Goal: Task Accomplishment & Management: Use online tool/utility

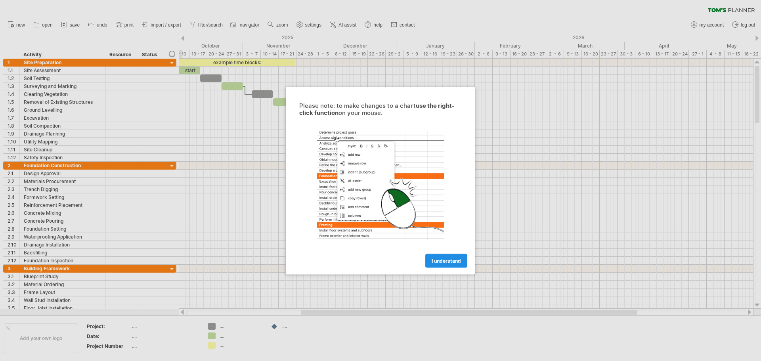
click at [443, 258] on span "I understand" at bounding box center [446, 261] width 29 height 6
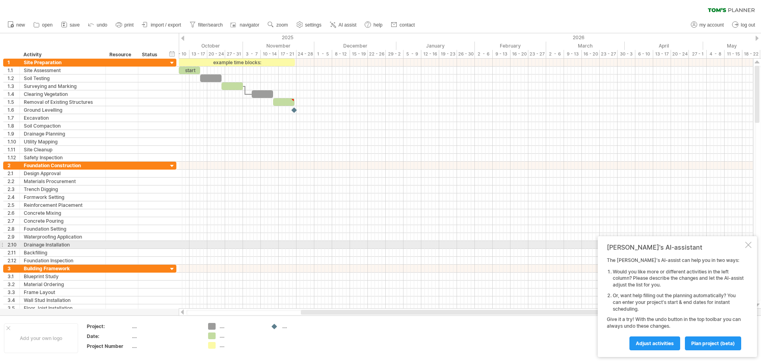
click at [752, 243] on div "[PERSON_NAME]'s AI-assistant The [PERSON_NAME]'s AI-assist can help you in two …" at bounding box center [677, 296] width 159 height 121
click at [748, 244] on div at bounding box center [748, 245] width 6 height 6
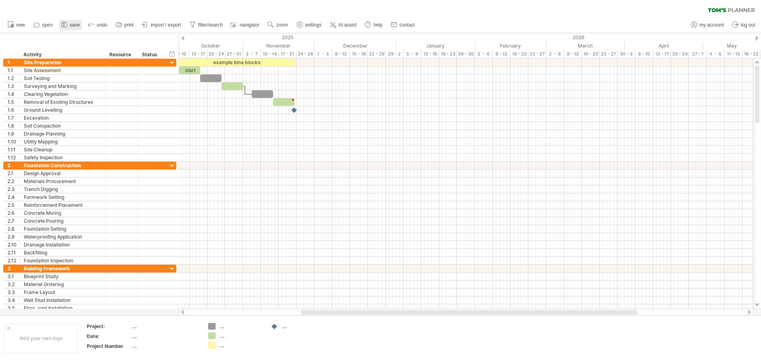
click at [71, 24] on span "save" at bounding box center [75, 25] width 10 height 6
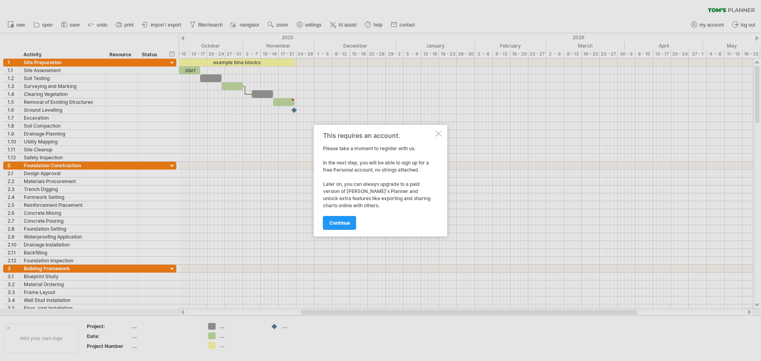
click at [441, 134] on div at bounding box center [439, 133] width 6 height 6
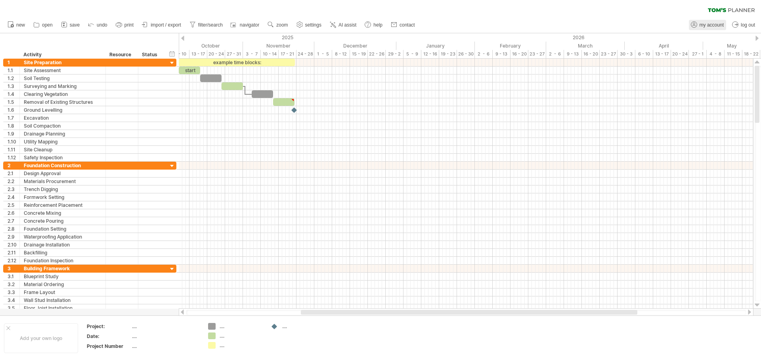
click at [703, 23] on span "my account" at bounding box center [712, 25] width 24 height 6
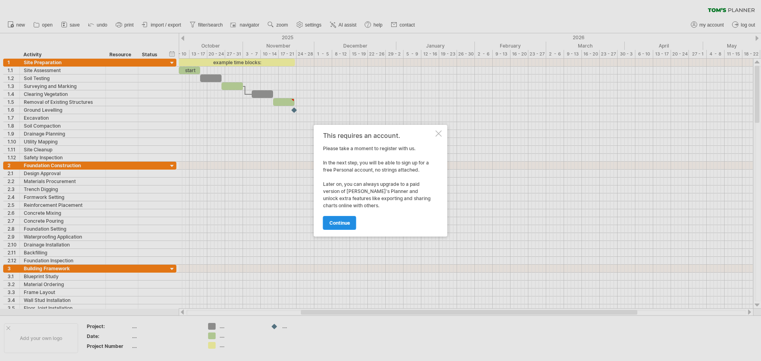
click at [339, 222] on span "continue" at bounding box center [339, 223] width 21 height 6
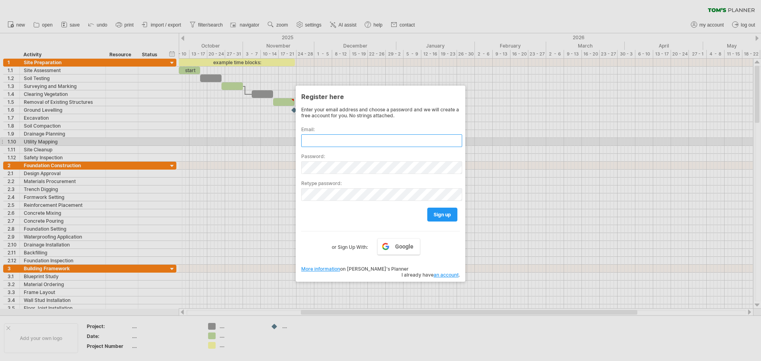
click at [328, 138] on input "text" at bounding box center [381, 140] width 161 height 13
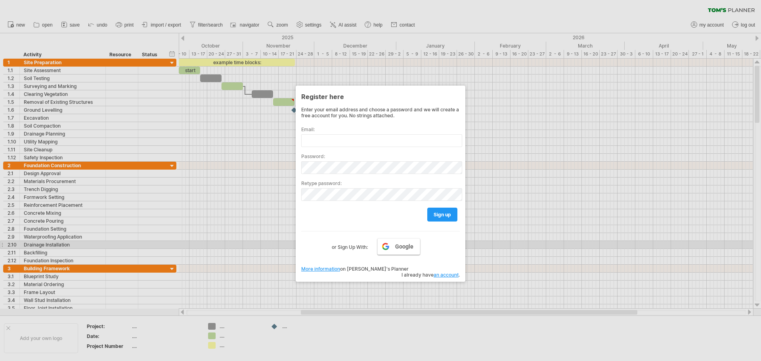
click at [394, 247] on link "Google" at bounding box center [398, 246] width 43 height 17
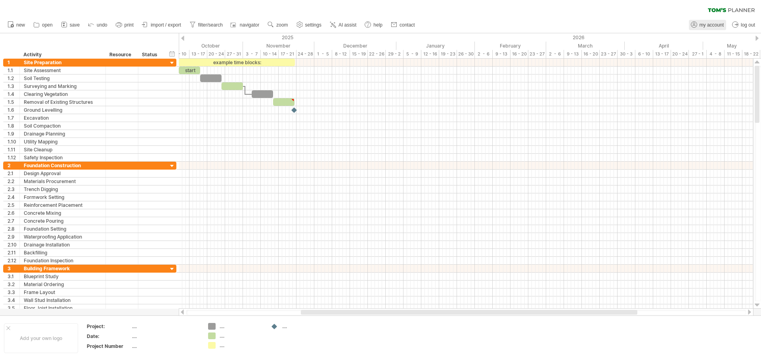
click at [706, 22] on link "my account" at bounding box center [707, 25] width 37 height 10
type input "**********"
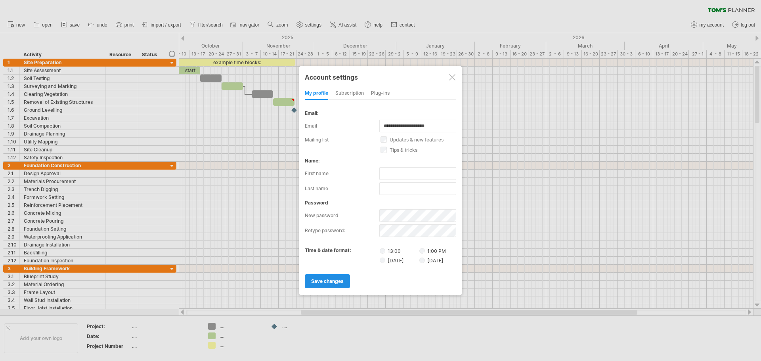
click at [328, 281] on span "save changes" at bounding box center [327, 281] width 33 height 6
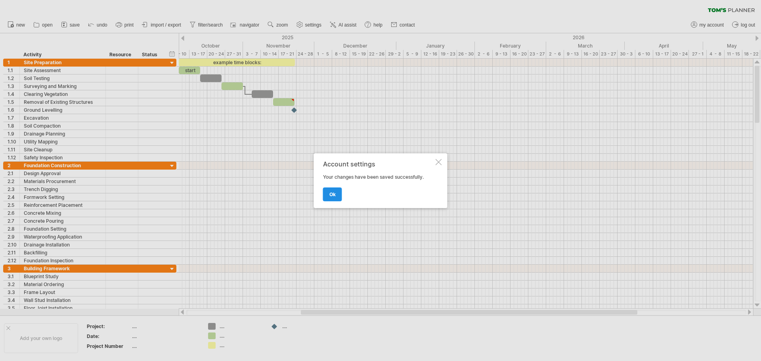
click at [336, 194] on link "ok" at bounding box center [332, 195] width 19 height 14
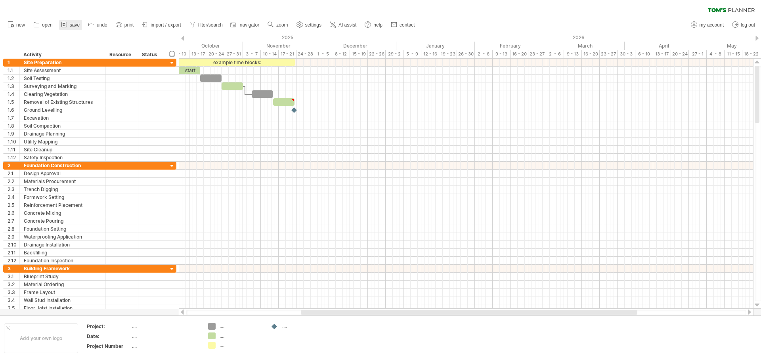
click at [69, 23] on link "save" at bounding box center [70, 25] width 23 height 10
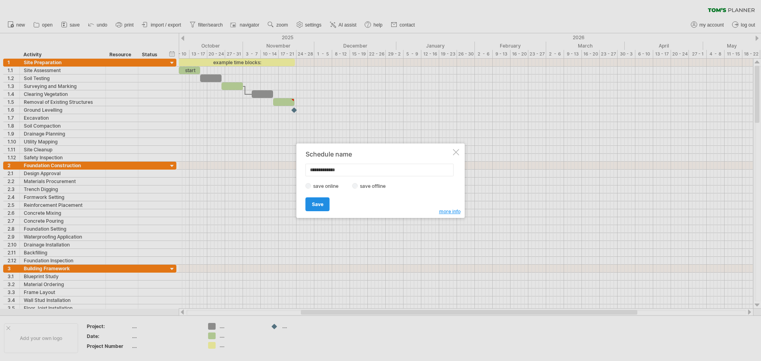
type input "**********"
click at [318, 205] on span "Save" at bounding box center [317, 204] width 11 height 6
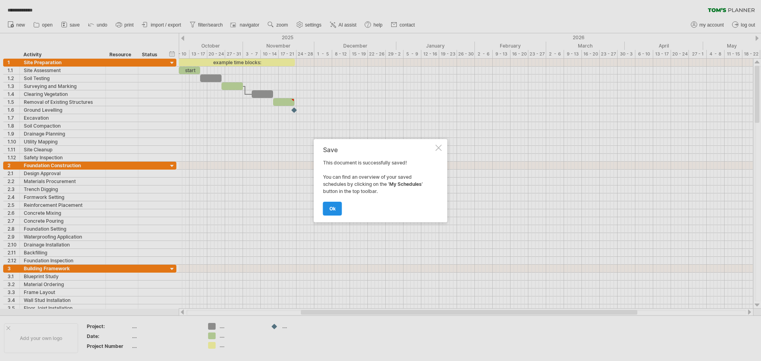
click at [331, 207] on span "ok" at bounding box center [332, 209] width 6 height 6
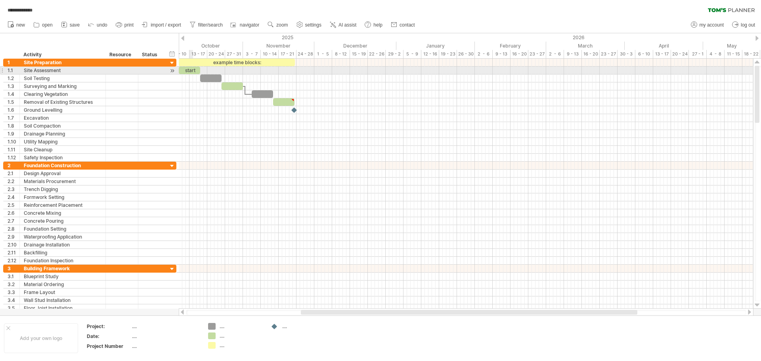
click at [193, 73] on div "start" at bounding box center [189, 71] width 21 height 8
click at [188, 69] on div "*****" at bounding box center [189, 71] width 21 height 8
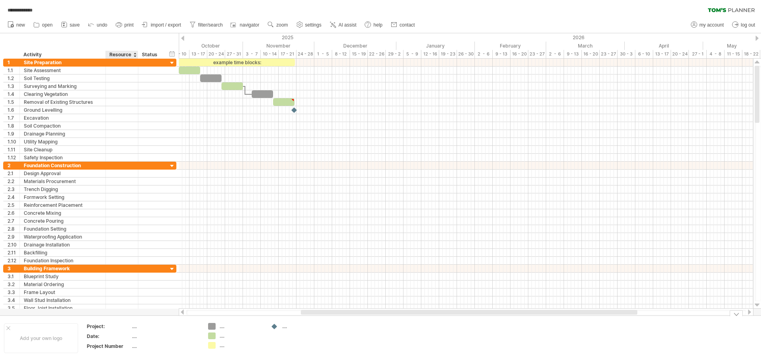
click at [133, 328] on div "...." at bounding box center [165, 326] width 67 height 7
click at [131, 337] on table "Project: Date: .... Project Number ...." at bounding box center [143, 338] width 114 height 31
click at [136, 337] on div "...." at bounding box center [165, 336] width 67 height 7
type input "**********"
click at [304, 26] on use at bounding box center [300, 25] width 8 height 8
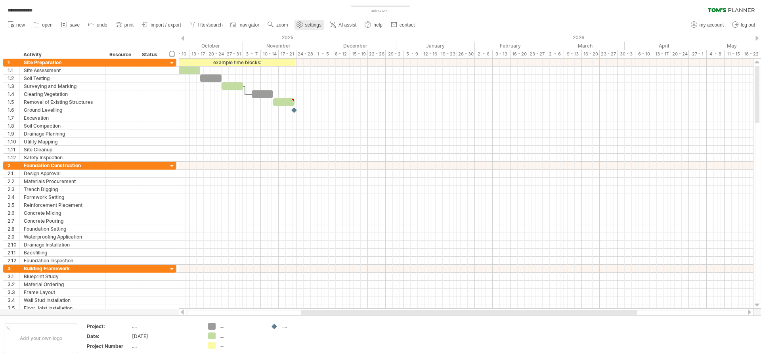
select select "*"
select select "**"
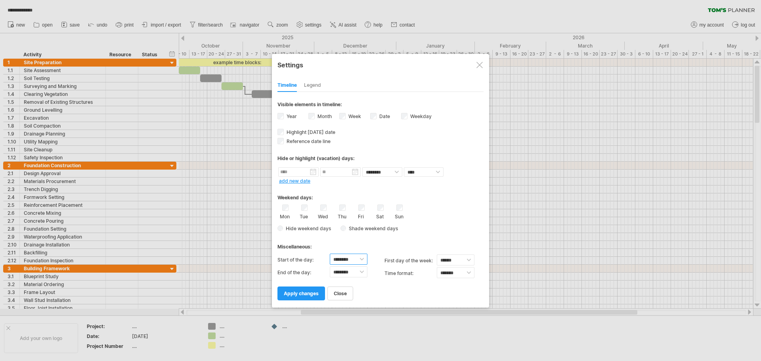
click at [360, 259] on select "******** ******** ******** ******** ******** ******** ******** ******** *******…" at bounding box center [349, 259] width 38 height 11
click at [330, 254] on select "******** ******** ******** ******** ******** ******** ******** ******** *******…" at bounding box center [349, 259] width 38 height 11
click at [314, 83] on div "Legend" at bounding box center [312, 85] width 17 height 13
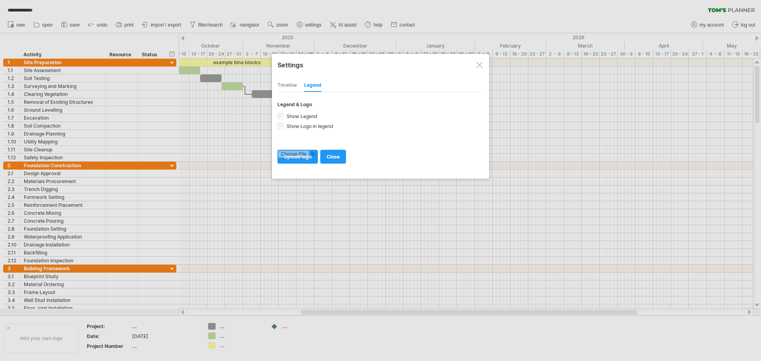
click at [288, 86] on div "Timeline" at bounding box center [287, 85] width 19 height 13
select select "*"
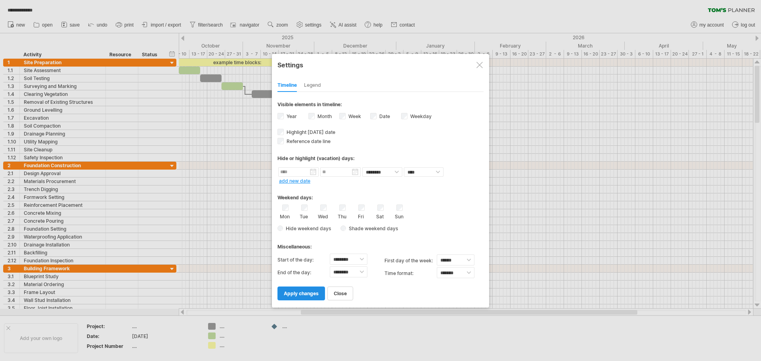
click at [286, 292] on span "apply changes" at bounding box center [301, 294] width 35 height 6
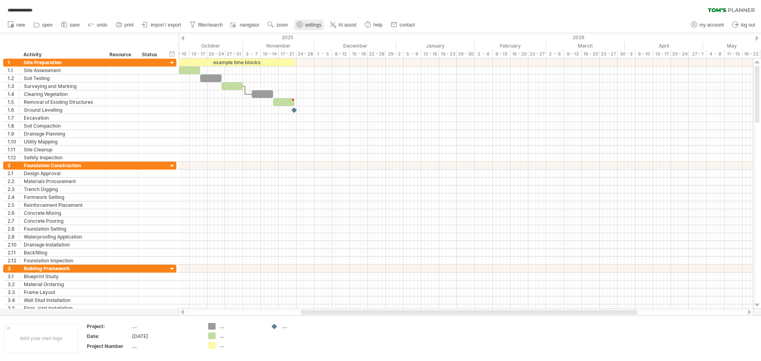
click at [313, 22] on link "settings" at bounding box center [309, 25] width 29 height 10
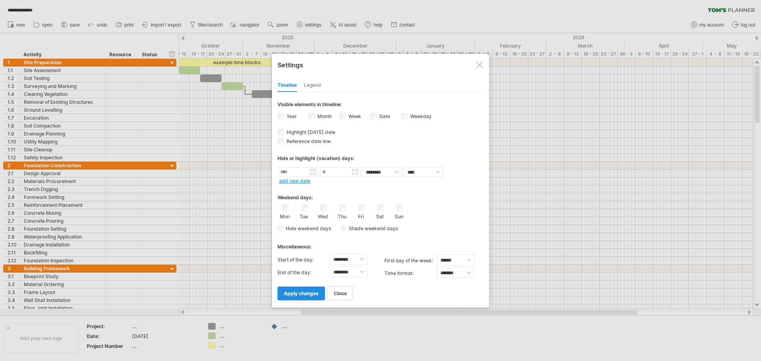
click at [290, 292] on span "apply changes" at bounding box center [301, 294] width 35 height 6
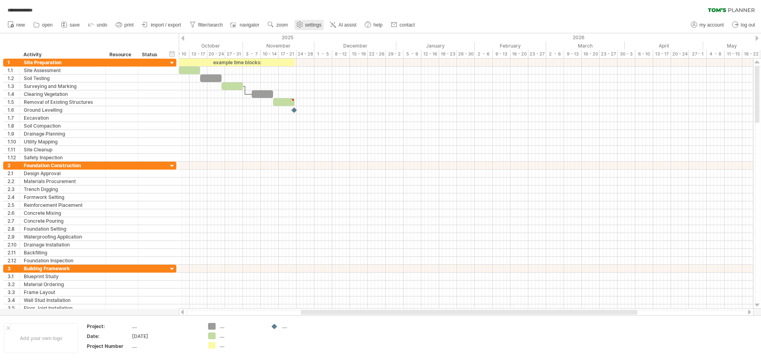
click at [305, 25] on link "settings" at bounding box center [309, 25] width 29 height 10
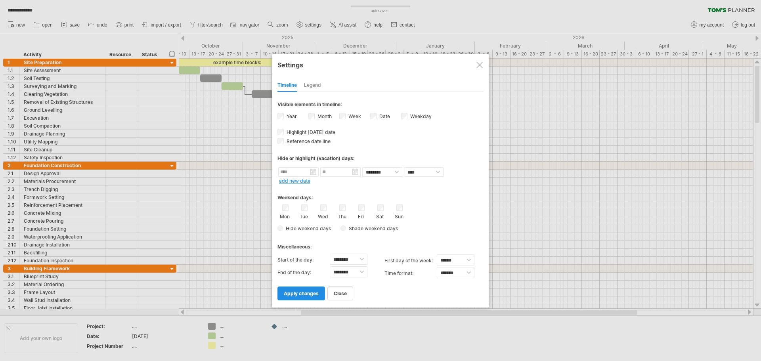
click at [294, 298] on link "apply changes" at bounding box center [302, 294] width 48 height 14
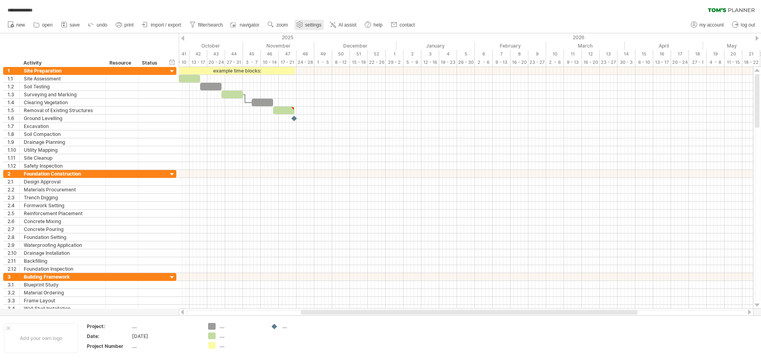
click at [310, 23] on span "settings" at bounding box center [313, 25] width 16 height 6
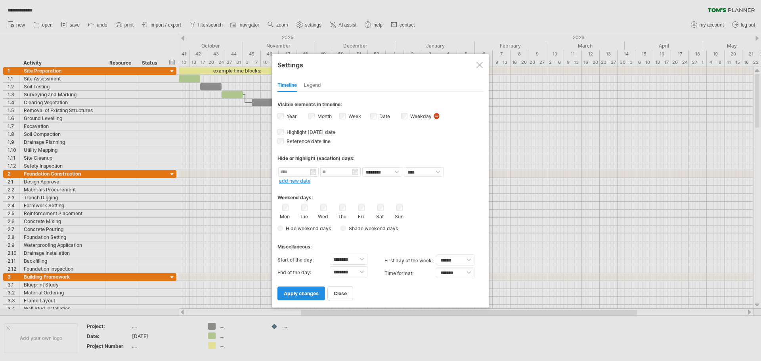
click at [295, 298] on link "apply changes" at bounding box center [302, 294] width 48 height 14
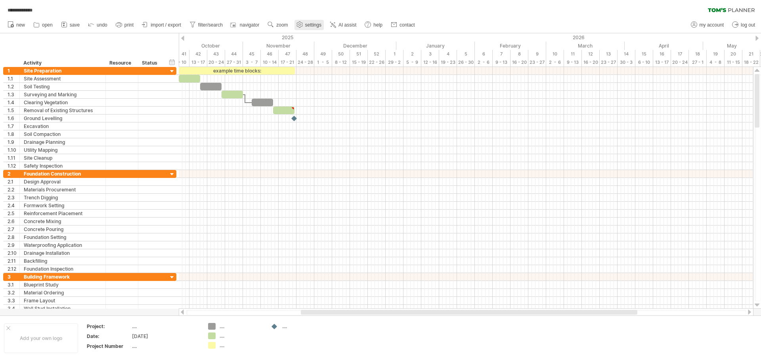
click at [306, 23] on span "settings" at bounding box center [313, 25] width 16 height 6
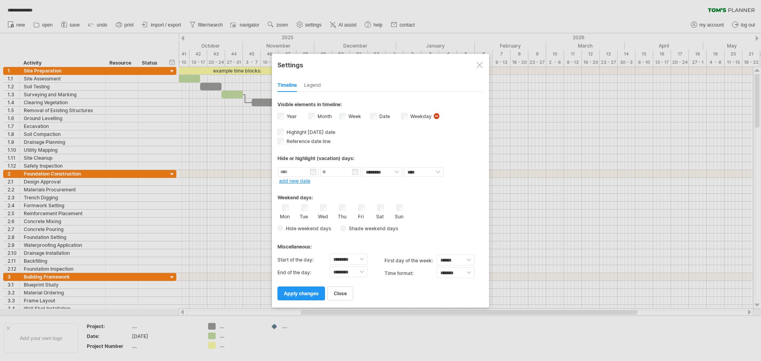
click at [437, 117] on span "visibility of weekday Currently there is not enough space horizontally to displ…" at bounding box center [437, 117] width 8 height 9
click at [298, 293] on span "apply changes" at bounding box center [301, 294] width 35 height 6
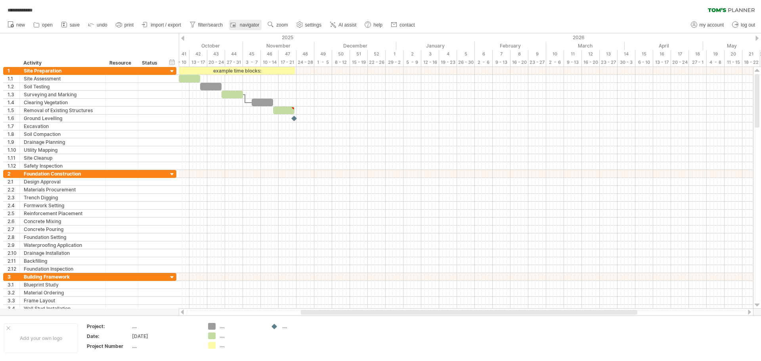
click at [246, 22] on span "navigator" at bounding box center [249, 25] width 19 height 6
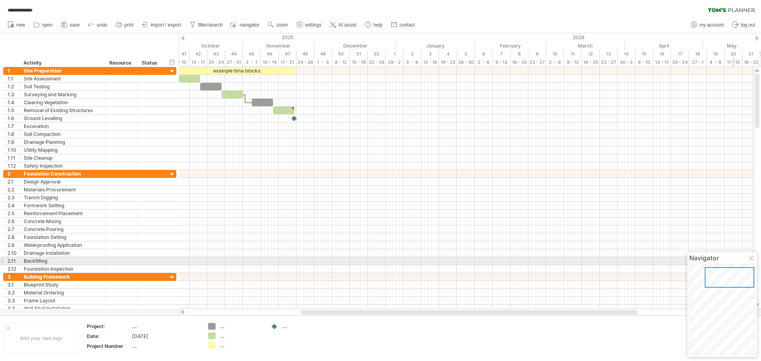
click at [754, 259] on div at bounding box center [752, 259] width 6 height 6
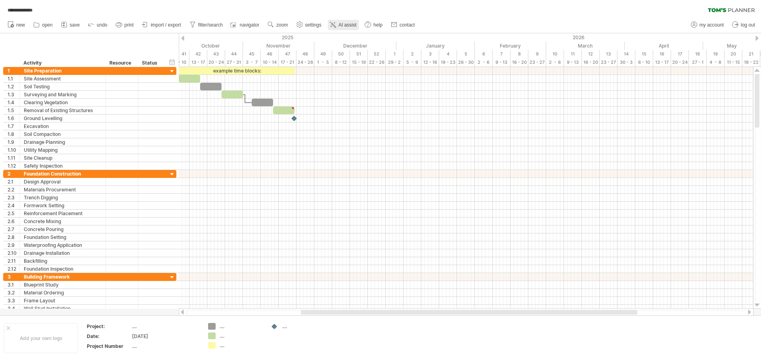
click at [345, 25] on span "AI assist" at bounding box center [348, 25] width 18 height 6
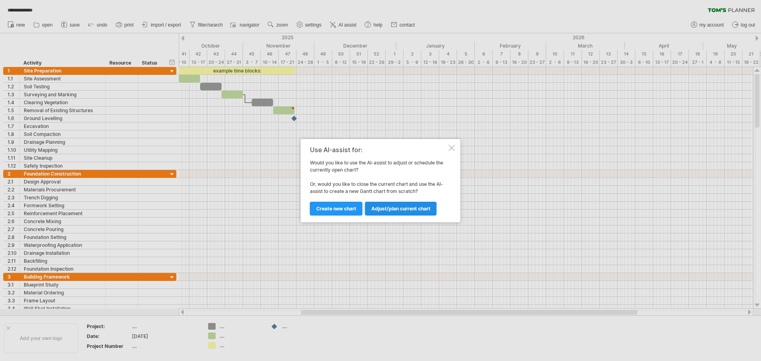
click at [402, 209] on span "Adjust/plan current chart" at bounding box center [400, 209] width 59 height 6
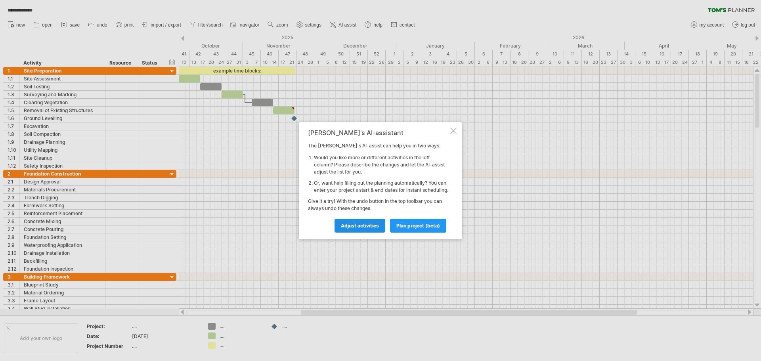
click at [373, 229] on span "Adjust activities" at bounding box center [360, 226] width 38 height 6
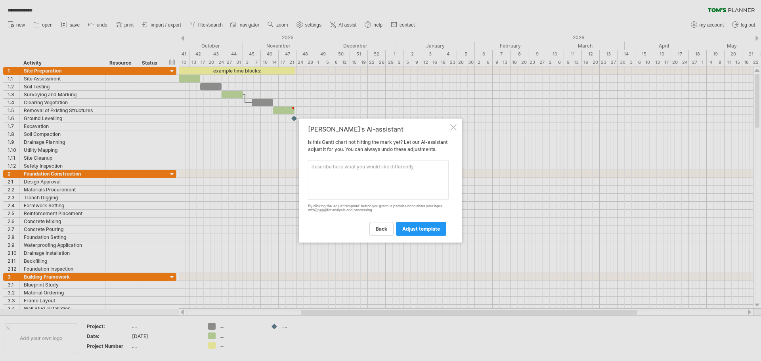
click at [348, 169] on textarea at bounding box center [378, 180] width 141 height 40
type textarea "The project start date is [DATE]"
click at [427, 236] on link "adjust template" at bounding box center [421, 229] width 50 height 14
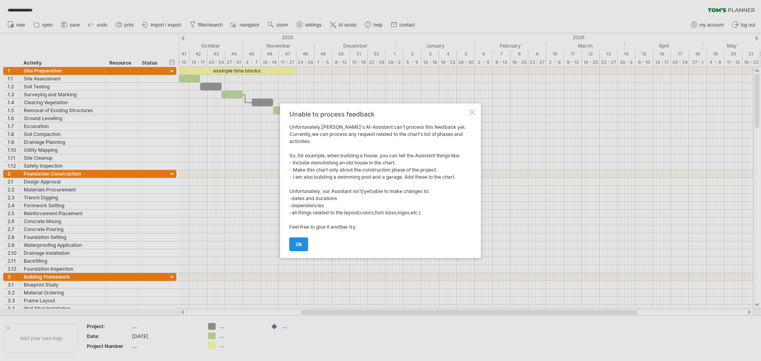
click at [297, 245] on span "ok" at bounding box center [299, 244] width 6 height 6
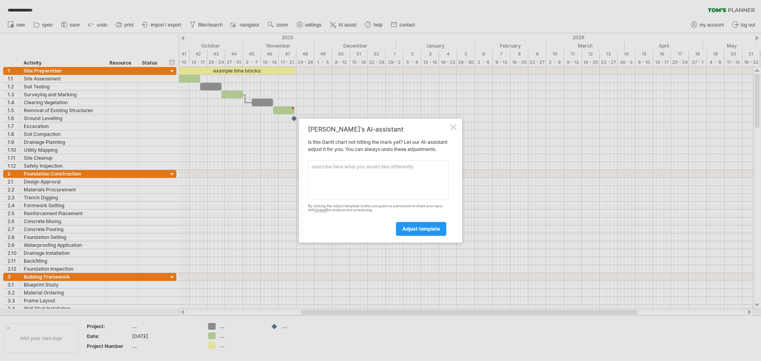
click at [454, 124] on div at bounding box center [453, 127] width 6 height 6
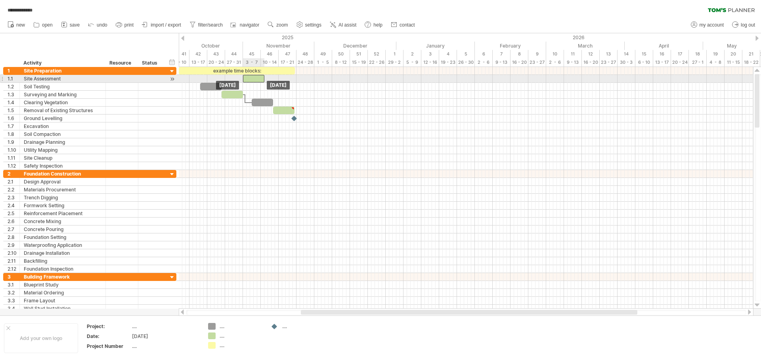
drag, startPoint x: 190, startPoint y: 77, endPoint x: 253, endPoint y: 79, distance: 63.5
click at [253, 79] on div at bounding box center [253, 79] width 21 height 8
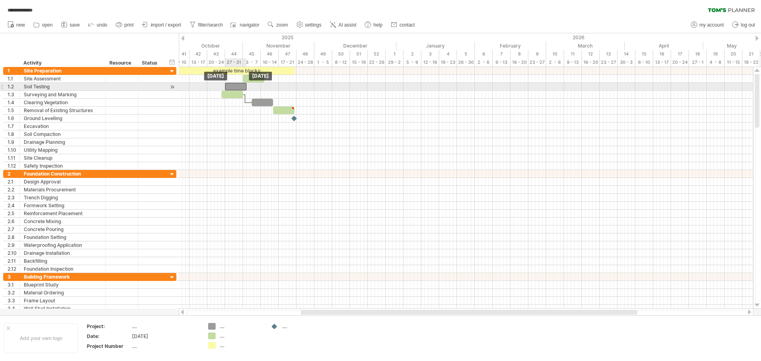
drag, startPoint x: 213, startPoint y: 86, endPoint x: 238, endPoint y: 83, distance: 25.1
click at [238, 83] on div at bounding box center [235, 87] width 21 height 8
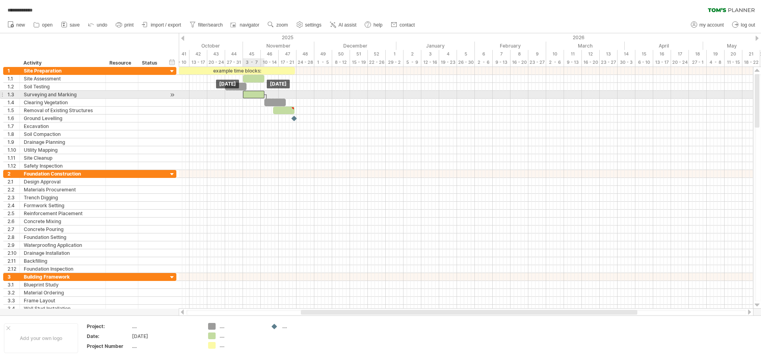
drag, startPoint x: 234, startPoint y: 94, endPoint x: 255, endPoint y: 96, distance: 21.1
click at [255, 96] on div at bounding box center [253, 95] width 21 height 8
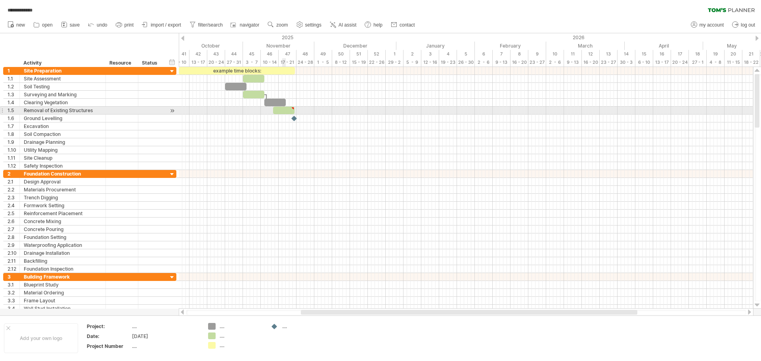
type textarea "**********"
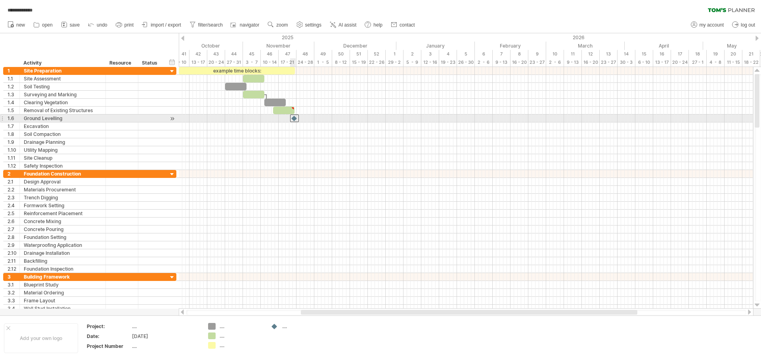
click at [294, 118] on div at bounding box center [294, 119] width 9 height 8
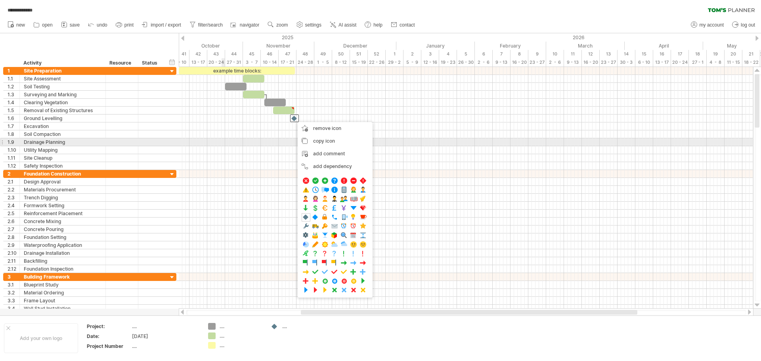
click at [223, 146] on div at bounding box center [466, 142] width 574 height 8
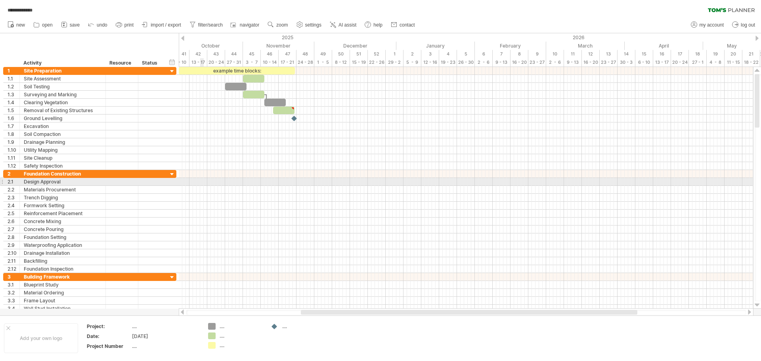
click at [201, 181] on div at bounding box center [466, 182] width 574 height 8
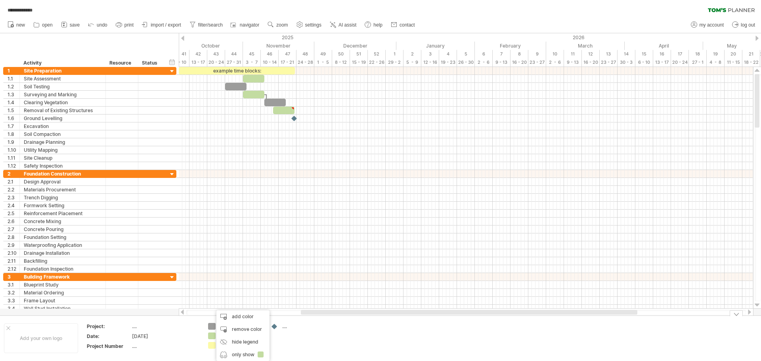
click at [211, 335] on div "**********" at bounding box center [380, 180] width 761 height 361
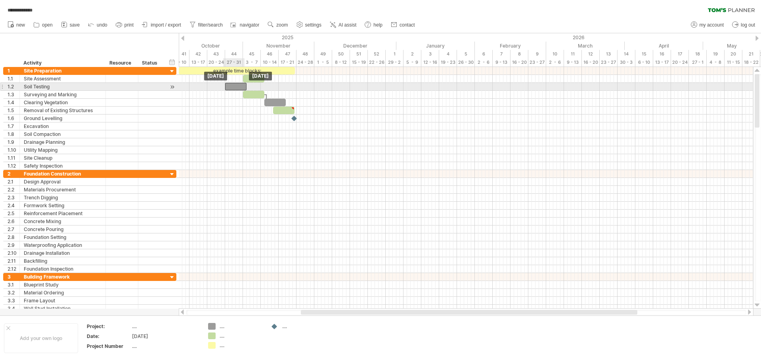
click at [239, 87] on div at bounding box center [235, 87] width 21 height 8
drag, startPoint x: 247, startPoint y: 88, endPoint x: 230, endPoint y: 88, distance: 17.1
click at [230, 88] on span at bounding box center [228, 87] width 3 height 8
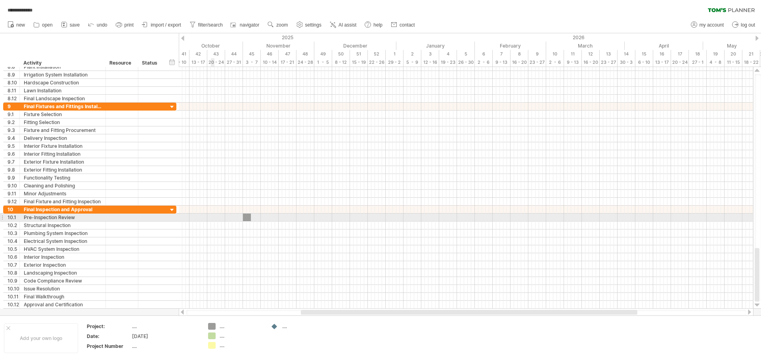
drag, startPoint x: 211, startPoint y: 327, endPoint x: 245, endPoint y: 218, distance: 113.4
click at [245, 218] on div "**********" at bounding box center [380, 180] width 761 height 361
click at [172, 219] on div at bounding box center [173, 218] width 8 height 8
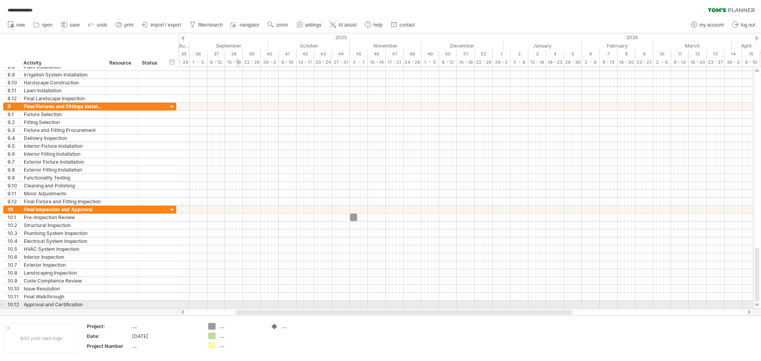
drag, startPoint x: 331, startPoint y: 311, endPoint x: 239, endPoint y: 308, distance: 92.0
click at [239, 308] on div at bounding box center [466, 312] width 575 height 8
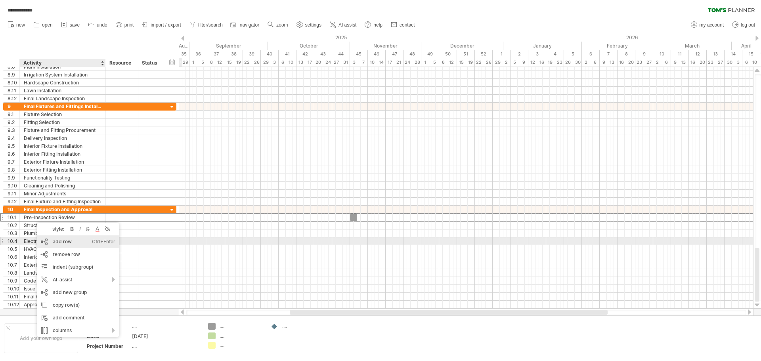
click at [57, 244] on div "add row Ctrl+Enter Cmd+Enter" at bounding box center [78, 242] width 82 height 13
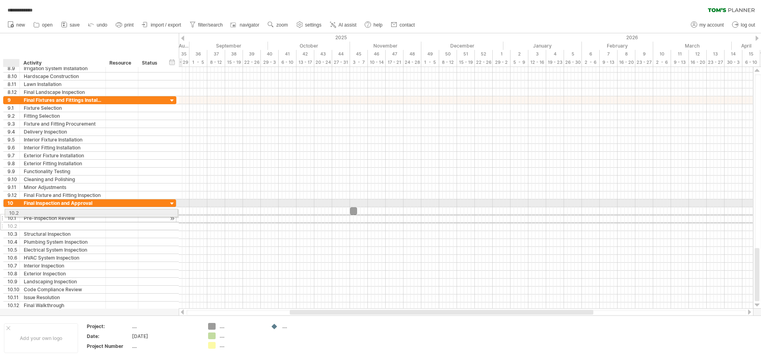
drag, startPoint x: 14, startPoint y: 220, endPoint x: 14, endPoint y: 212, distance: 8.7
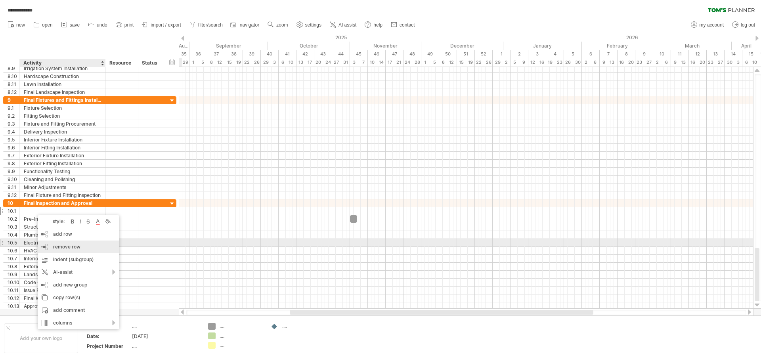
click at [61, 247] on span "remove row" at bounding box center [66, 247] width 27 height 6
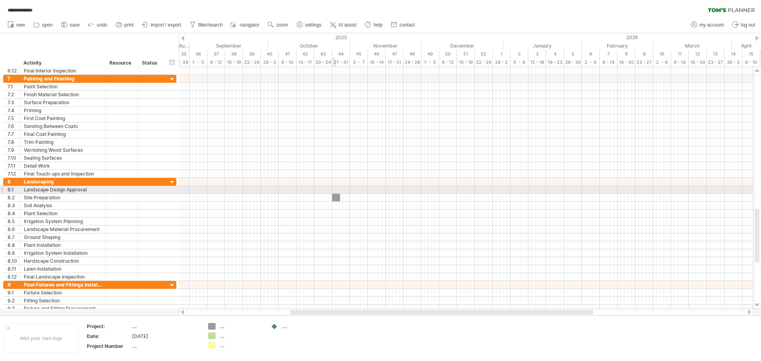
drag, startPoint x: 214, startPoint y: 325, endPoint x: 335, endPoint y: 193, distance: 178.8
click at [335, 193] on div "**********" at bounding box center [380, 180] width 761 height 361
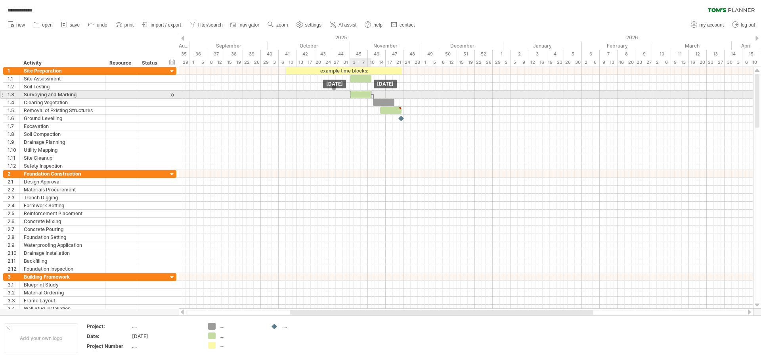
click at [367, 96] on div at bounding box center [360, 95] width 21 height 8
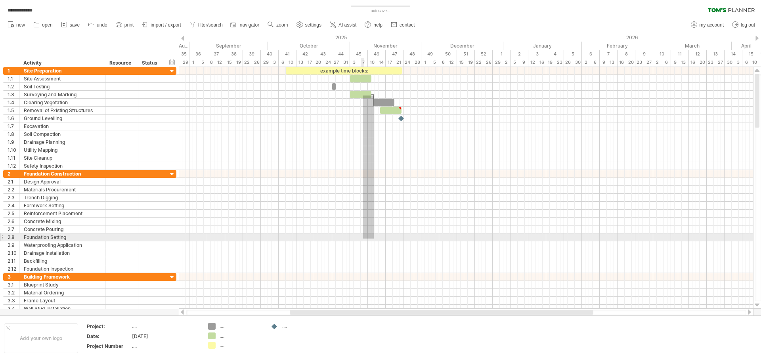
drag, startPoint x: 374, startPoint y: 96, endPoint x: 363, endPoint y: 239, distance: 143.5
click at [363, 239] on div "example time blocks: [DATE] [DATE]" at bounding box center [466, 188] width 574 height 242
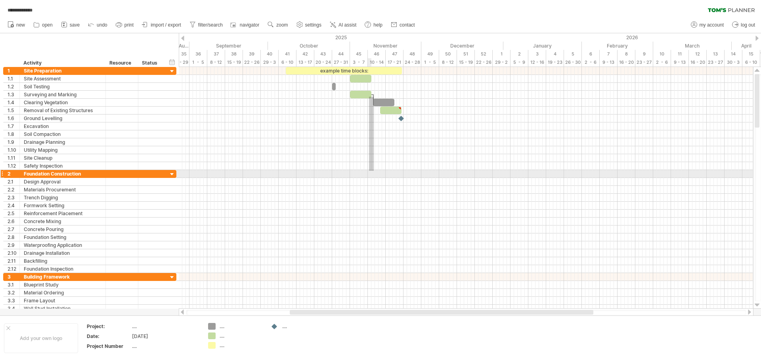
drag, startPoint x: 374, startPoint y: 97, endPoint x: 369, endPoint y: 171, distance: 74.3
click at [369, 171] on div "example time blocks: [DATE] [DATE]" at bounding box center [466, 188] width 574 height 242
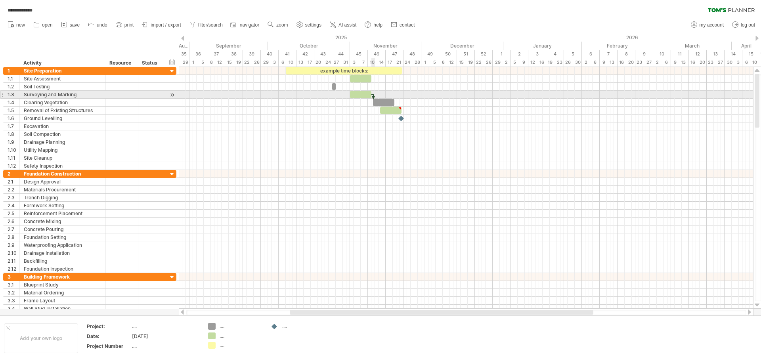
click at [374, 98] on div at bounding box center [373, 98] width 2 height 9
click at [374, 95] on div at bounding box center [373, 98] width 2 height 9
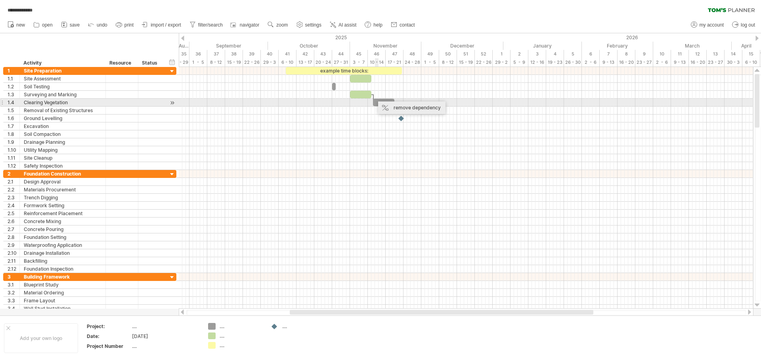
click at [390, 107] on div "remove dependency" at bounding box center [411, 107] width 67 height 13
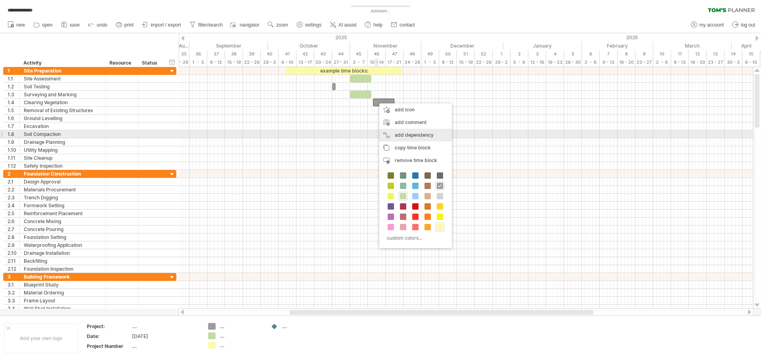
click at [399, 132] on div "add dependency You can use dependencies when you require tasks to be done in a …" at bounding box center [415, 135] width 73 height 13
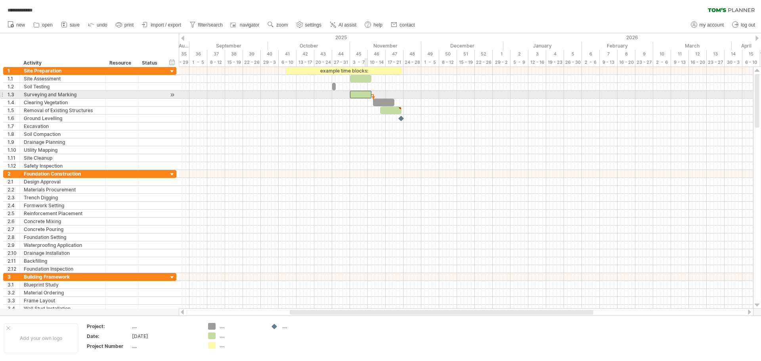
click at [364, 93] on div at bounding box center [360, 95] width 21 height 8
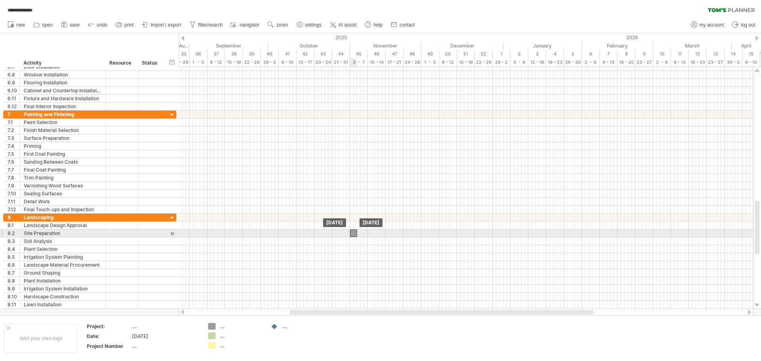
drag, startPoint x: 335, startPoint y: 232, endPoint x: 354, endPoint y: 234, distance: 18.3
click at [354, 234] on div at bounding box center [353, 234] width 7 height 8
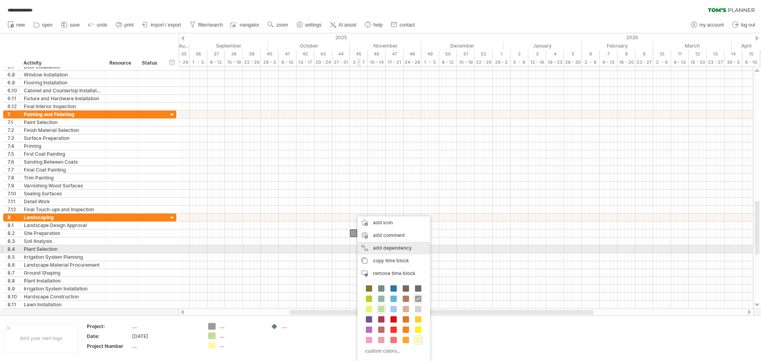
click at [375, 246] on div "add dependency You can use dependencies when you require tasks to be done in a …" at bounding box center [394, 248] width 73 height 13
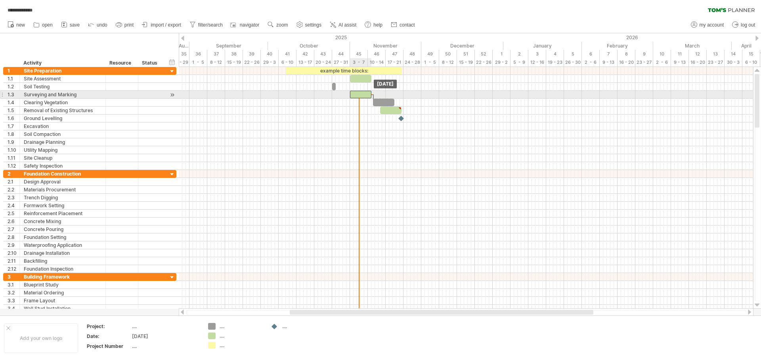
click at [373, 96] on span at bounding box center [371, 95] width 3 height 8
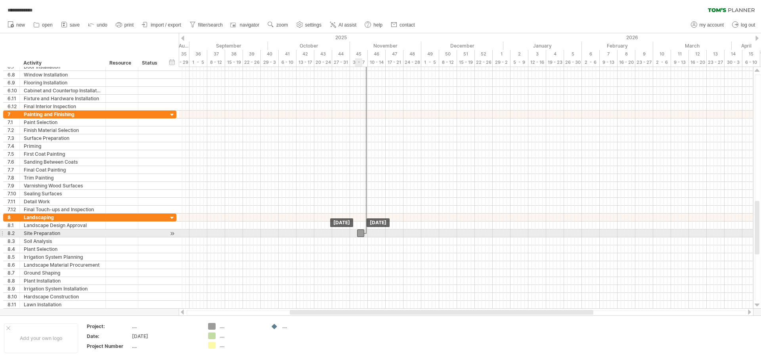
drag, startPoint x: 355, startPoint y: 234, endPoint x: 361, endPoint y: 236, distance: 6.8
click at [361, 236] on div at bounding box center [360, 234] width 7 height 8
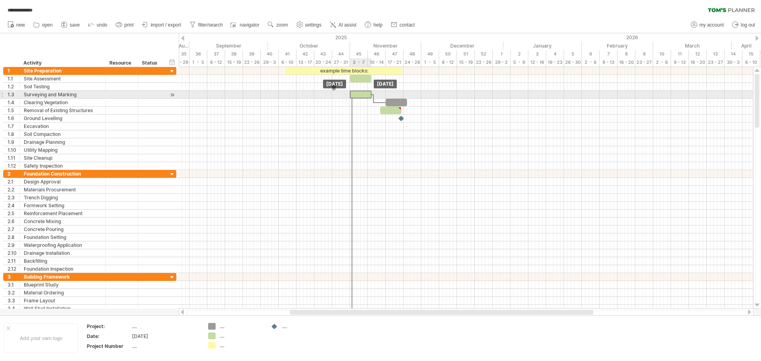
drag, startPoint x: 375, startPoint y: 92, endPoint x: 361, endPoint y: 92, distance: 14.7
click at [361, 92] on div at bounding box center [360, 95] width 21 height 8
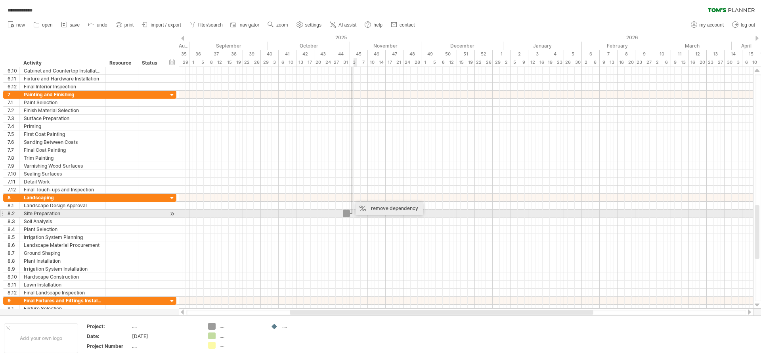
click at [366, 212] on div "remove dependency" at bounding box center [389, 208] width 67 height 13
drag, startPoint x: 348, startPoint y: 214, endPoint x: 372, endPoint y: 216, distance: 24.3
click at [372, 216] on div at bounding box center [371, 214] width 7 height 8
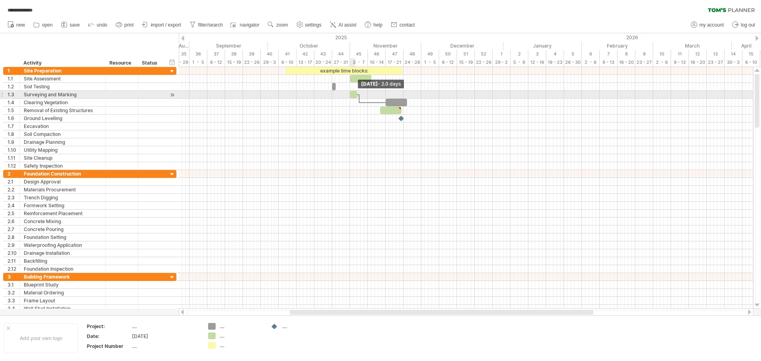
drag, startPoint x: 371, startPoint y: 96, endPoint x: 356, endPoint y: 95, distance: 15.1
click at [356, 95] on span at bounding box center [357, 95] width 3 height 8
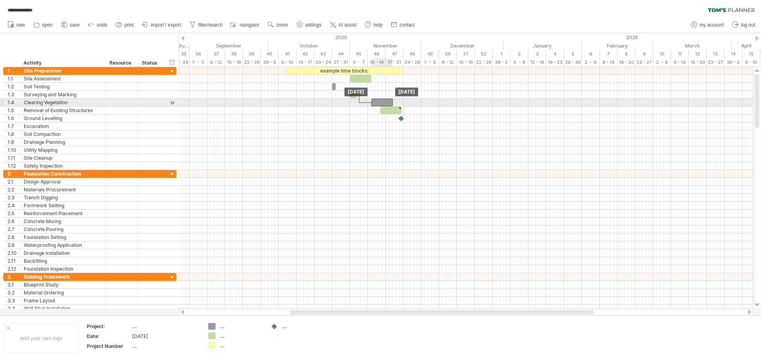
drag, startPoint x: 393, startPoint y: 103, endPoint x: 379, endPoint y: 103, distance: 13.9
click at [379, 103] on div at bounding box center [381, 103] width 21 height 8
drag, startPoint x: 379, startPoint y: 103, endPoint x: 367, endPoint y: 102, distance: 11.9
click at [367, 102] on div at bounding box center [369, 103] width 21 height 8
drag, startPoint x: 380, startPoint y: 103, endPoint x: 376, endPoint y: 103, distance: 4.0
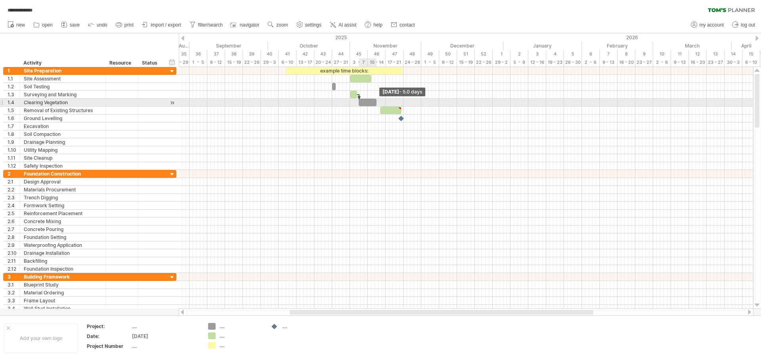
click at [376, 103] on span at bounding box center [376, 103] width 3 height 8
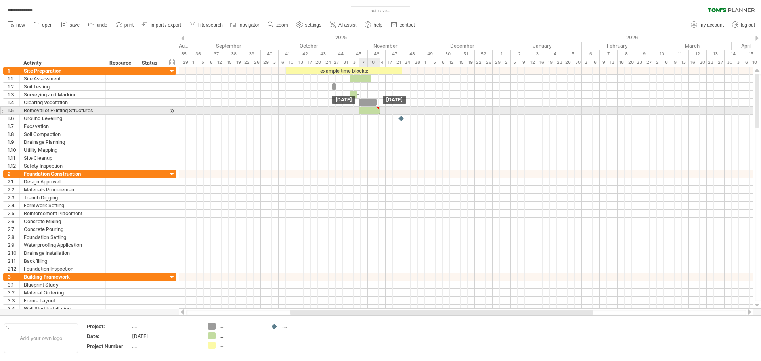
drag, startPoint x: 385, startPoint y: 110, endPoint x: 364, endPoint y: 110, distance: 21.8
click at [364, 110] on div at bounding box center [369, 111] width 21 height 8
drag, startPoint x: 380, startPoint y: 112, endPoint x: 366, endPoint y: 111, distance: 13.5
click at [366, 111] on span at bounding box center [365, 111] width 3 height 8
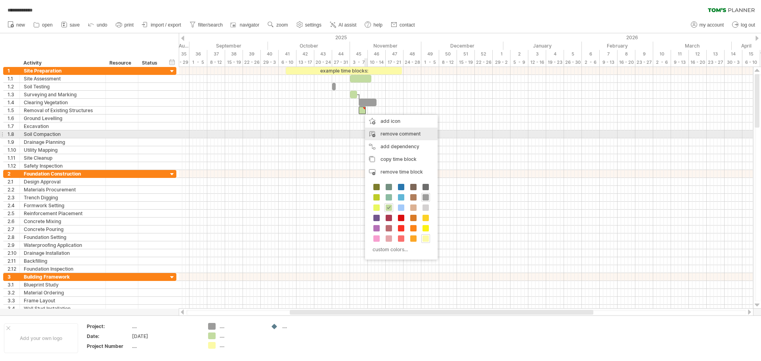
click at [383, 132] on div "remove comment" at bounding box center [401, 134] width 73 height 13
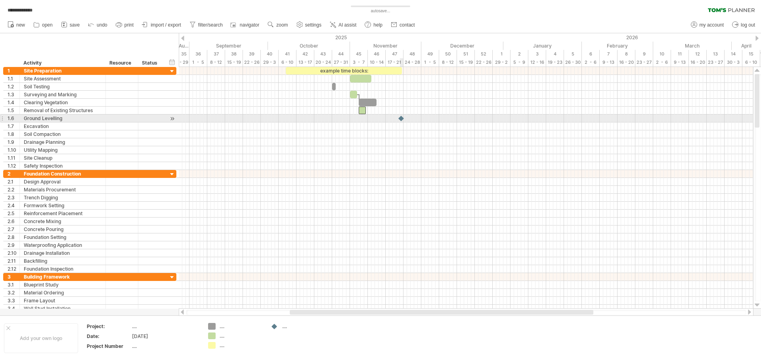
click at [402, 118] on div at bounding box center [402, 119] width 8 height 8
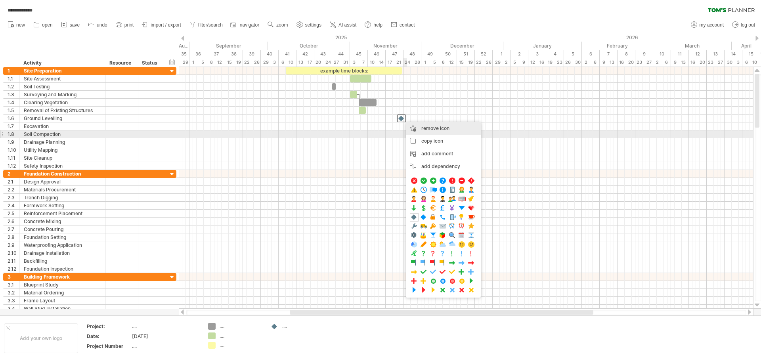
click at [414, 130] on div "remove icon remove selected items" at bounding box center [443, 128] width 75 height 13
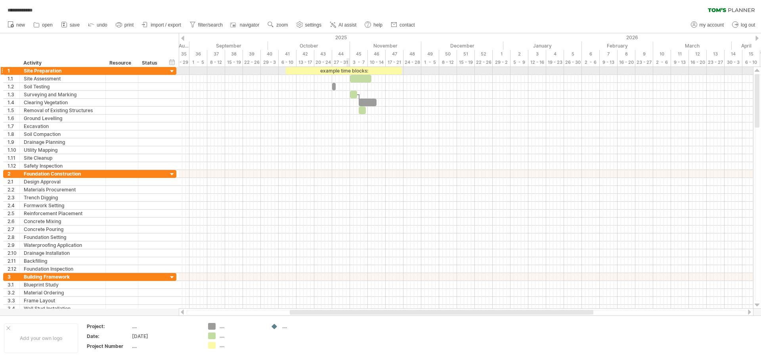
click at [348, 69] on div "example time blocks:" at bounding box center [344, 71] width 116 height 8
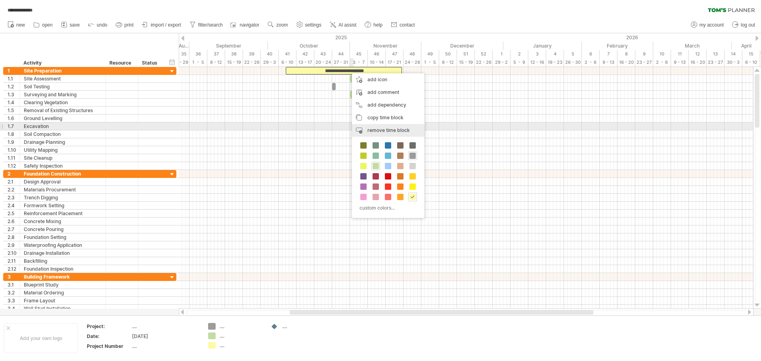
click at [377, 127] on span "remove time block" at bounding box center [389, 130] width 42 height 6
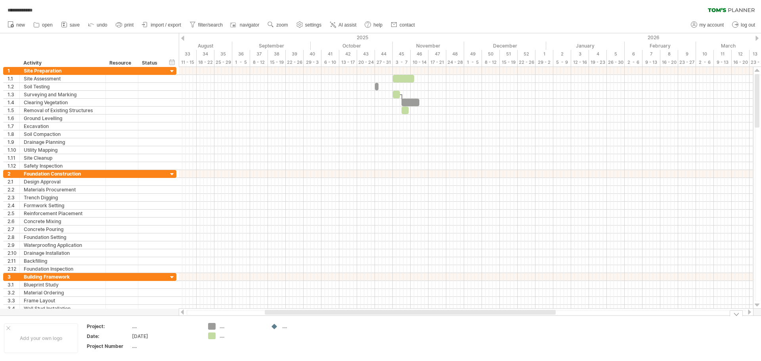
drag, startPoint x: 458, startPoint y: 310, endPoint x: 437, endPoint y: 320, distance: 22.5
click at [437, 320] on div "**********" at bounding box center [380, 180] width 761 height 361
click at [69, 28] on link "save" at bounding box center [70, 25] width 23 height 10
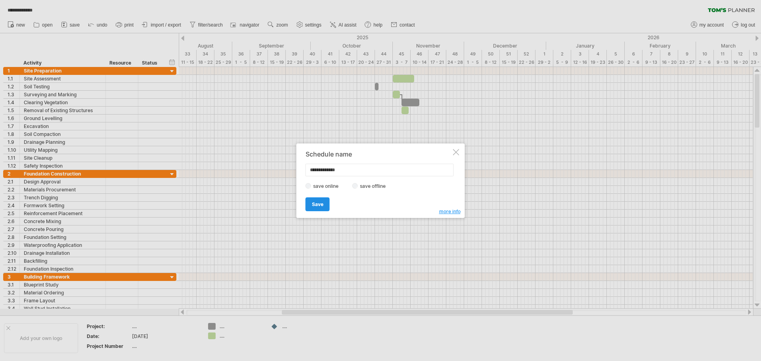
click at [314, 205] on span "Save" at bounding box center [317, 204] width 11 height 6
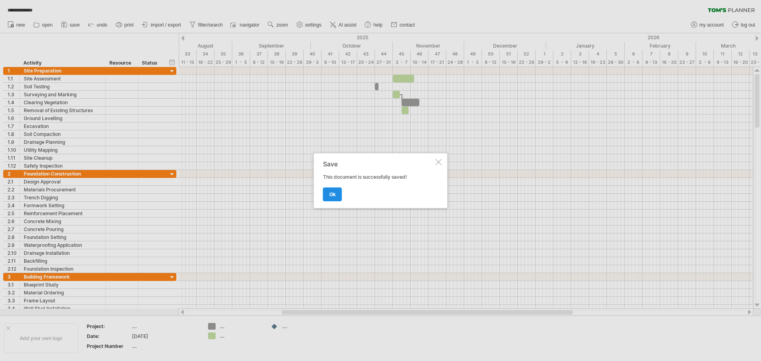
click at [333, 197] on span "ok" at bounding box center [332, 194] width 6 height 6
